Goal: Book appointment/travel/reservation

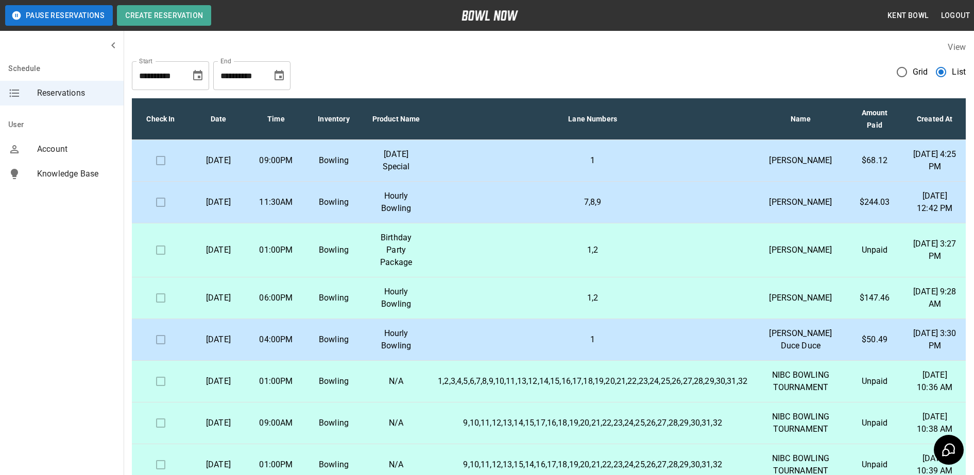
click at [354, 167] on p "Bowling" at bounding box center [333, 160] width 41 height 12
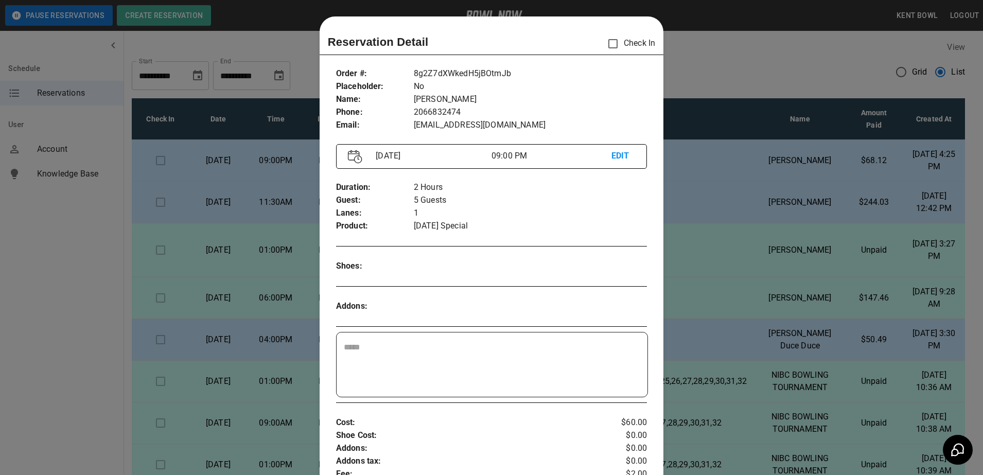
scroll to position [16, 0]
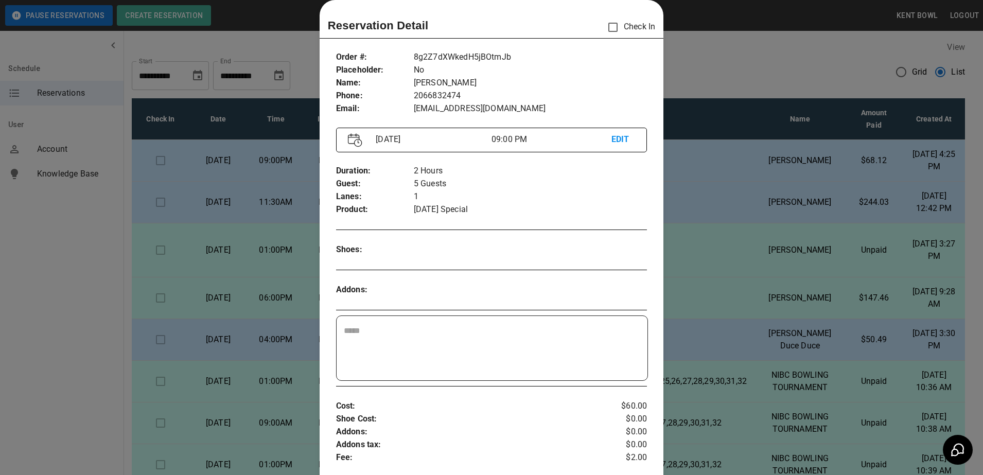
click at [69, 281] on div at bounding box center [491, 237] width 983 height 475
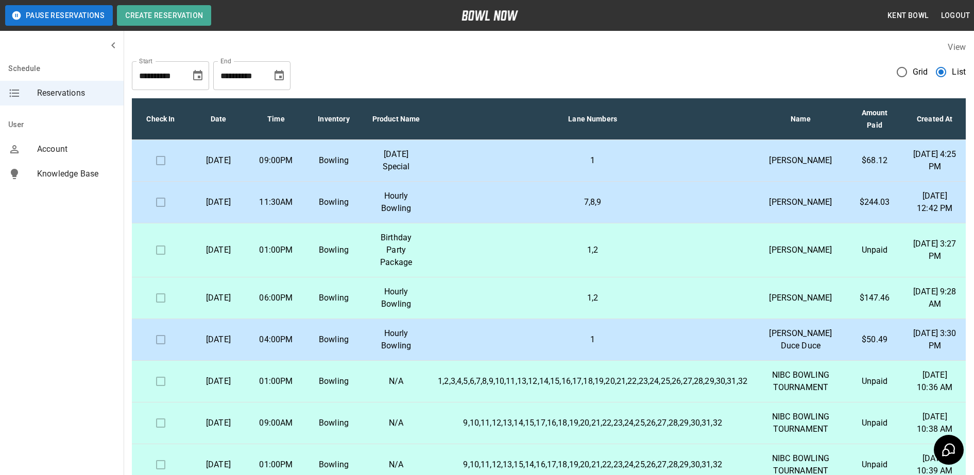
click at [160, 168] on td at bounding box center [161, 161] width 58 height 42
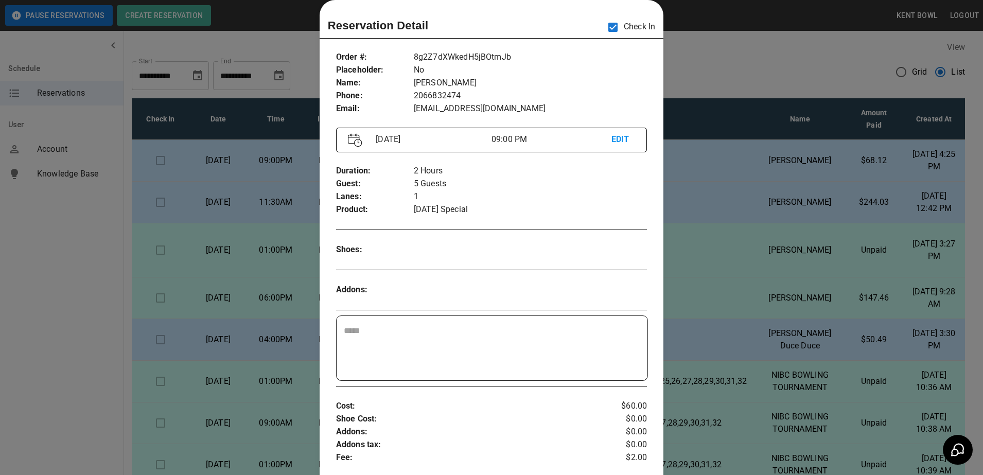
click at [80, 307] on div at bounding box center [491, 237] width 983 height 475
